Goal: Task Accomplishment & Management: Complete application form

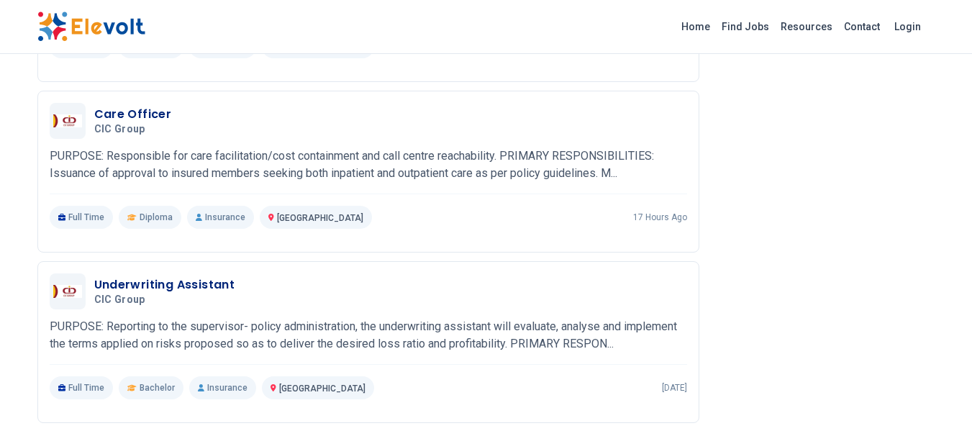
scroll to position [1337, 0]
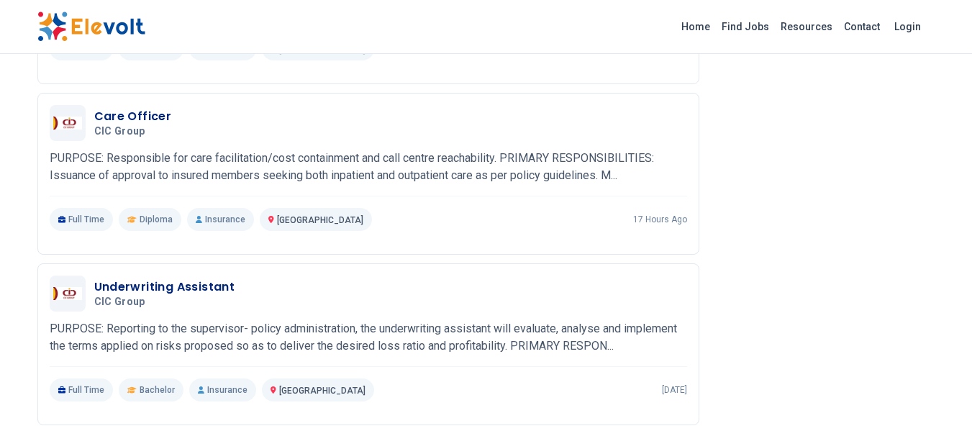
click at [206, 296] on h5 "CIC group" at bounding box center [161, 302] width 135 height 13
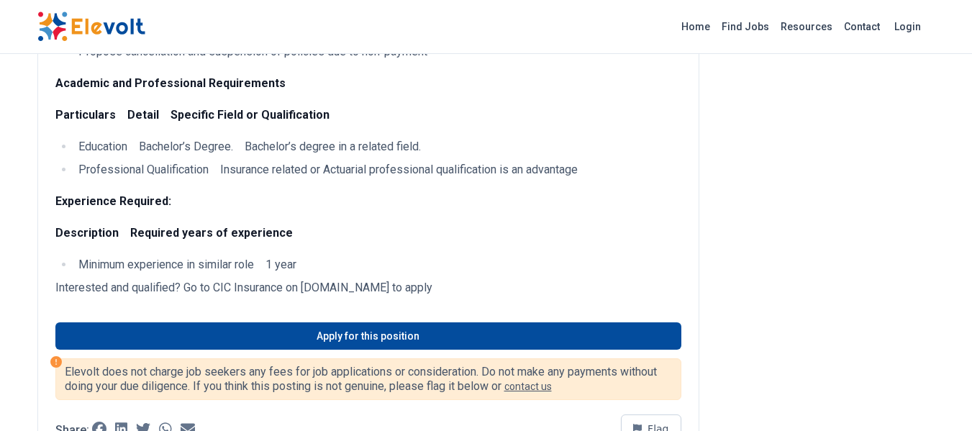
scroll to position [539, 0]
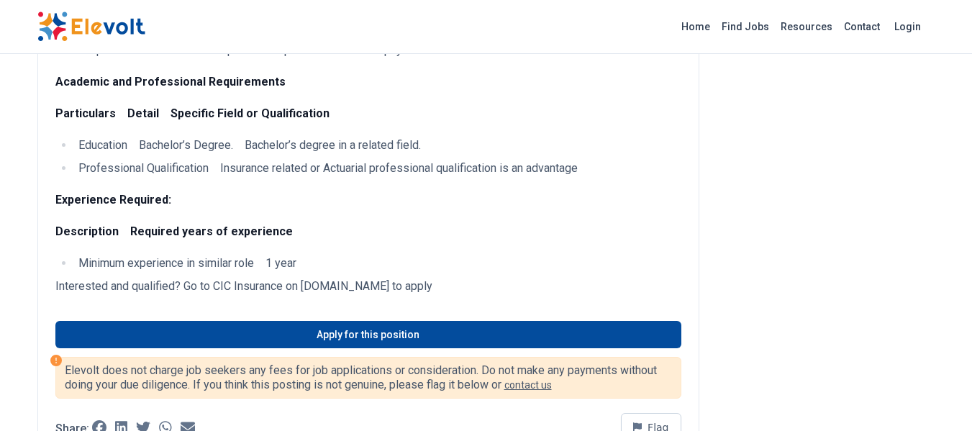
click at [499, 335] on link "Apply for this position" at bounding box center [368, 334] width 626 height 27
drag, startPoint x: 304, startPoint y: 289, endPoint x: 464, endPoint y: 288, distance: 159.7
click at [464, 288] on p "Interested and qualified? Go to CIC Insurance on [DOMAIN_NAME] to apply" at bounding box center [368, 286] width 626 height 17
copy p "[DOMAIN_NAME]"
